Goal: Find specific page/section

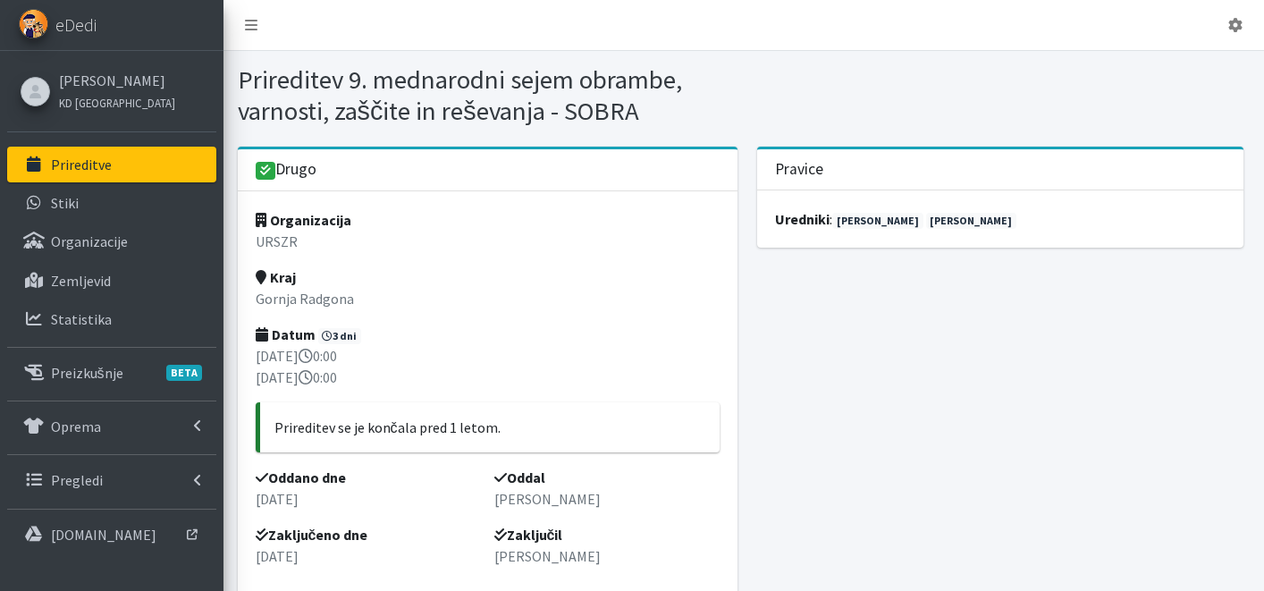
click at [84, 163] on p "Prireditve" at bounding box center [81, 165] width 61 height 18
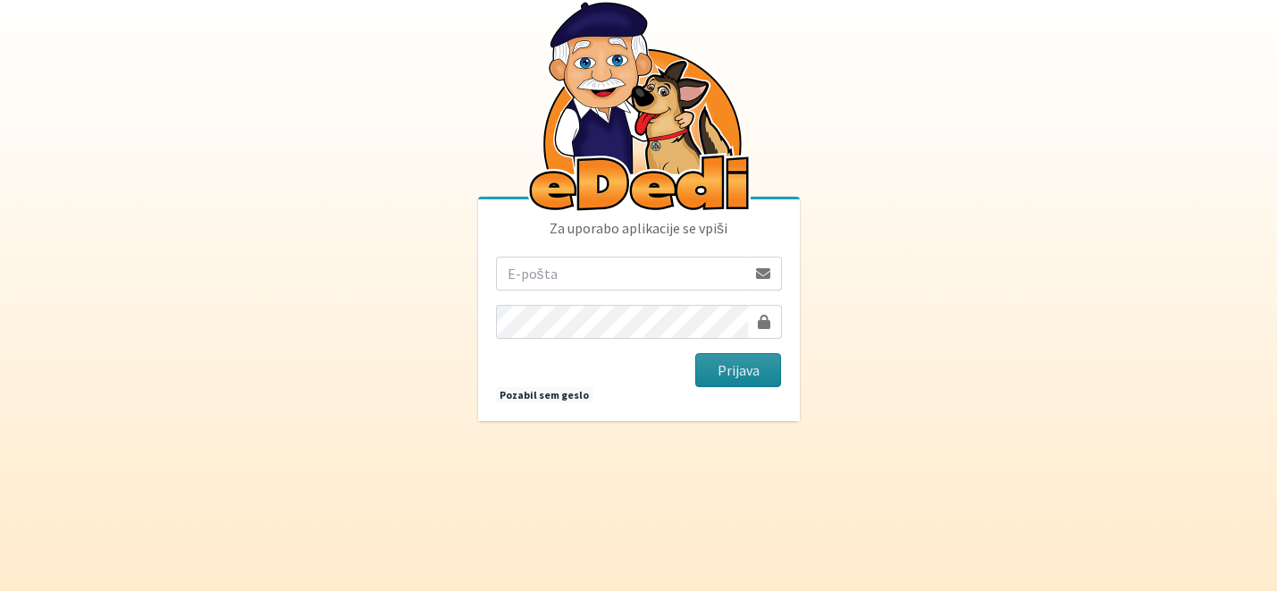
type input "katja.skulj@erps.si"
click at [764, 376] on button "Prijava" at bounding box center [738, 370] width 87 height 34
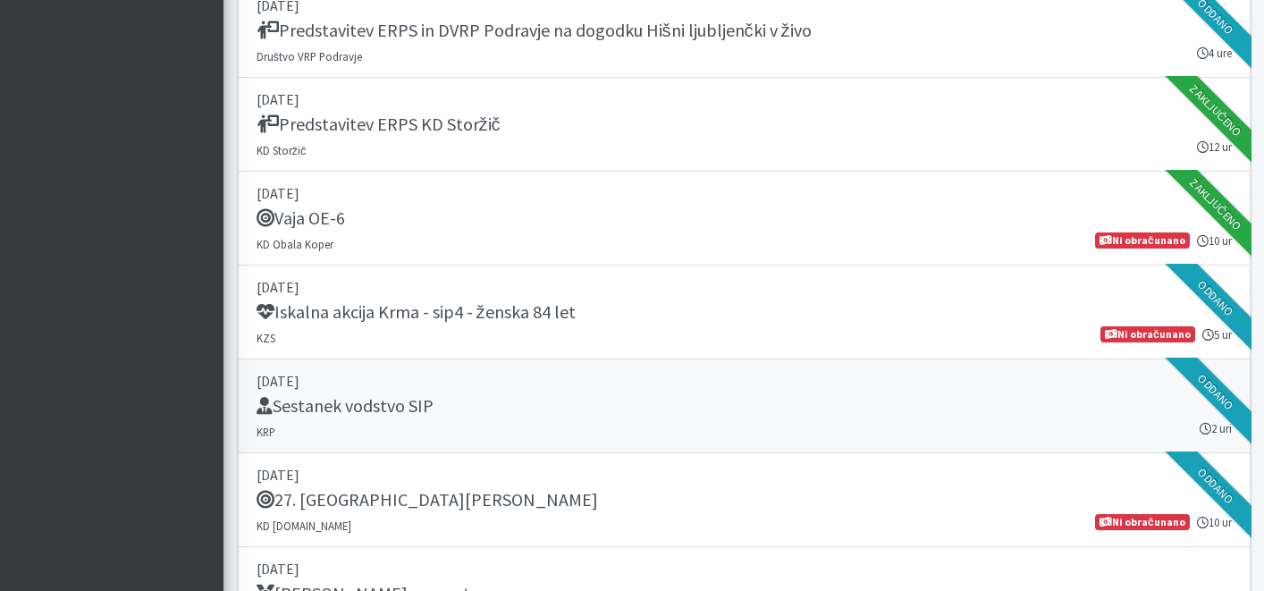
scroll to position [2477, 0]
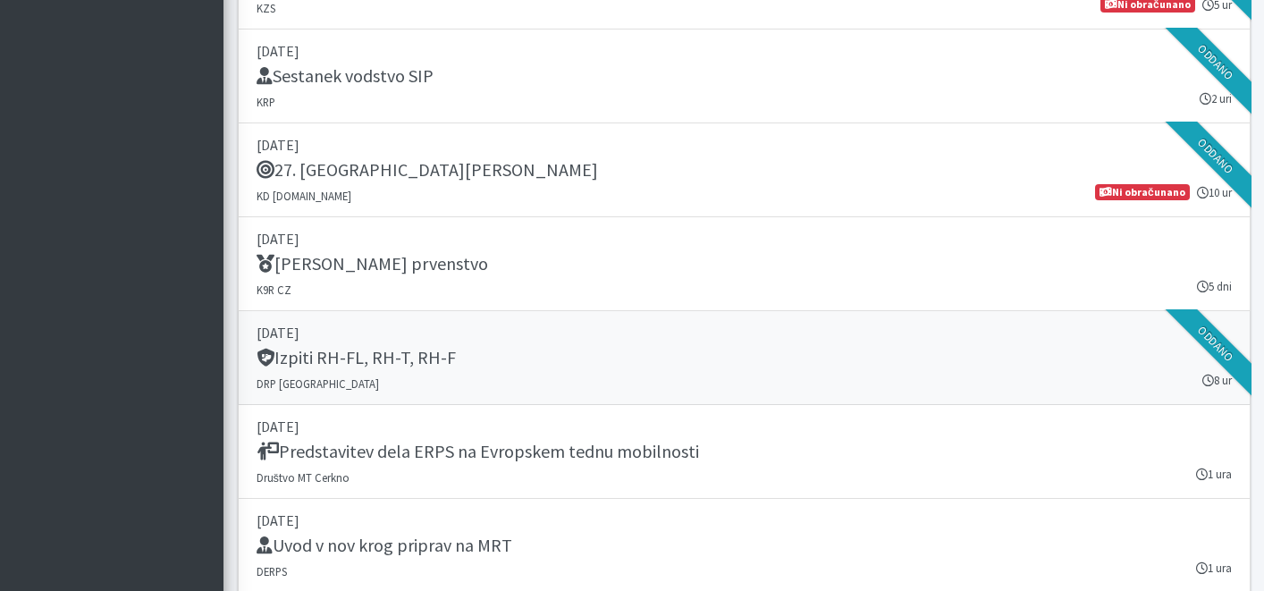
click at [562, 360] on div "Izpiti RH-FL, RH-T, RH-F" at bounding box center [744, 359] width 975 height 25
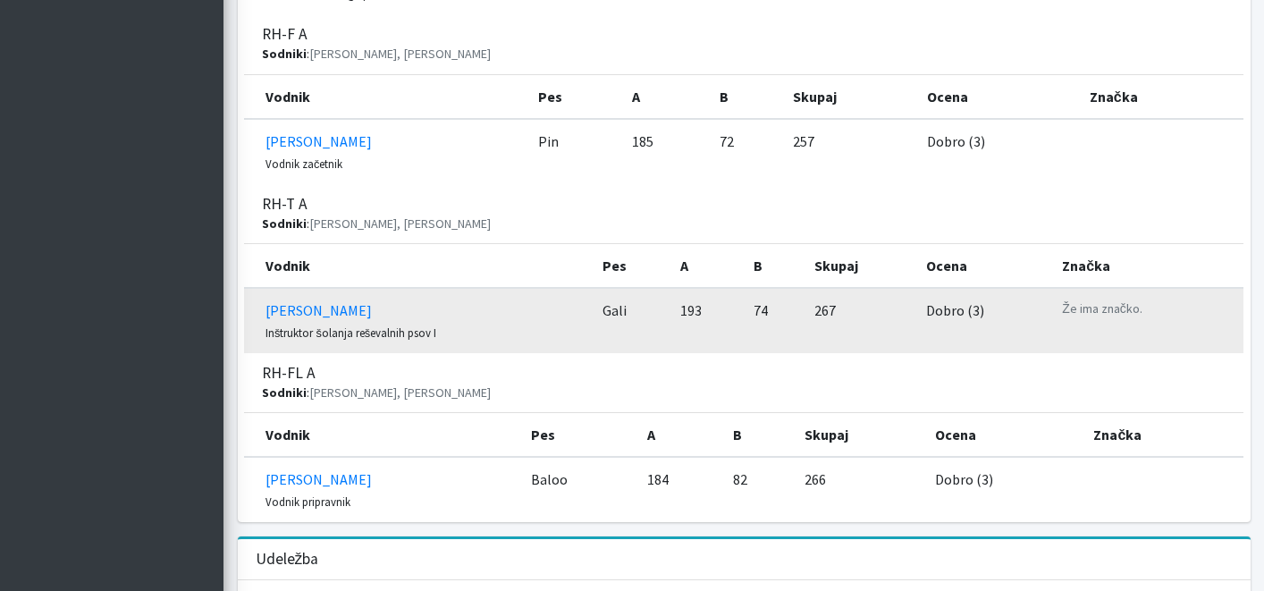
scroll to position [1788, 0]
